Goal: Transaction & Acquisition: Subscribe to service/newsletter

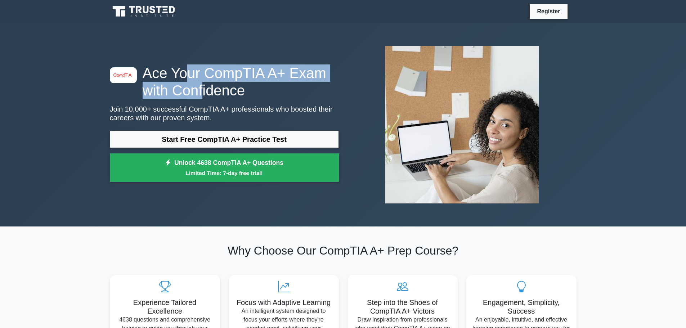
drag, startPoint x: 186, startPoint y: 75, endPoint x: 201, endPoint y: 94, distance: 23.4
click at [201, 94] on h1 "Ace Your CompTIA A+ Exam with Confidence" at bounding box center [224, 81] width 229 height 35
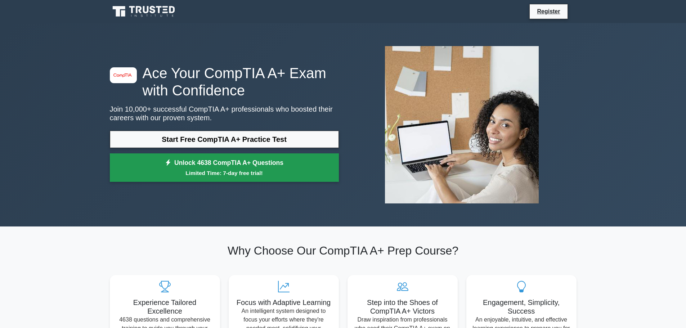
click at [241, 167] on link "Unlock 4638 CompTIA A+ Questions Limited Time: 7-day free trial!" at bounding box center [224, 168] width 229 height 29
